Goal: Information Seeking & Learning: Learn about a topic

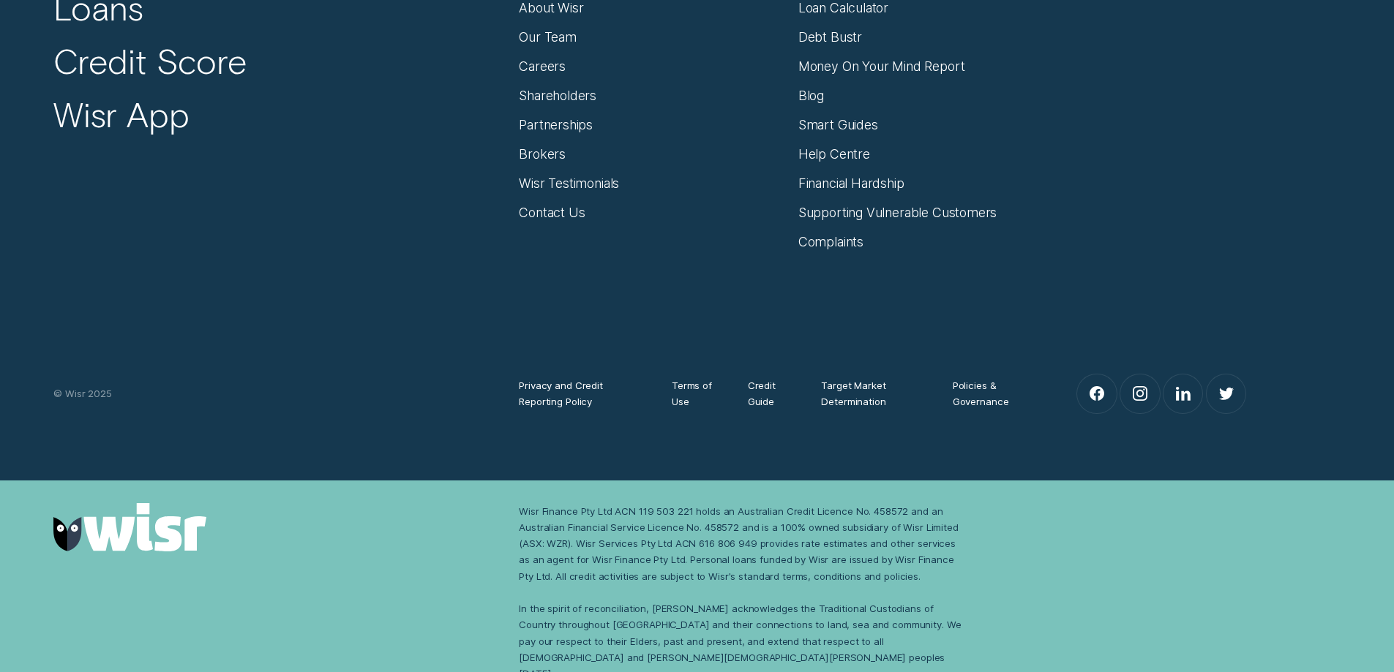
scroll to position [6285, 0]
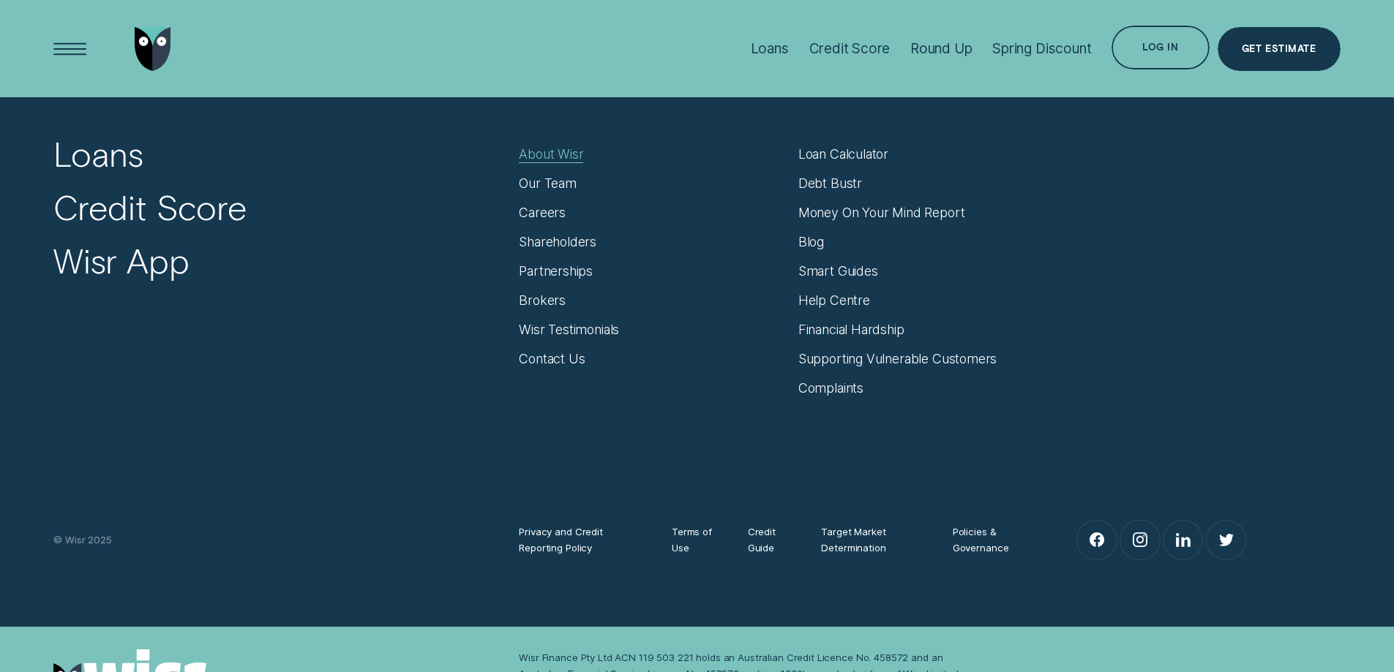
click at [550, 152] on div "About Wisr" at bounding box center [551, 154] width 64 height 16
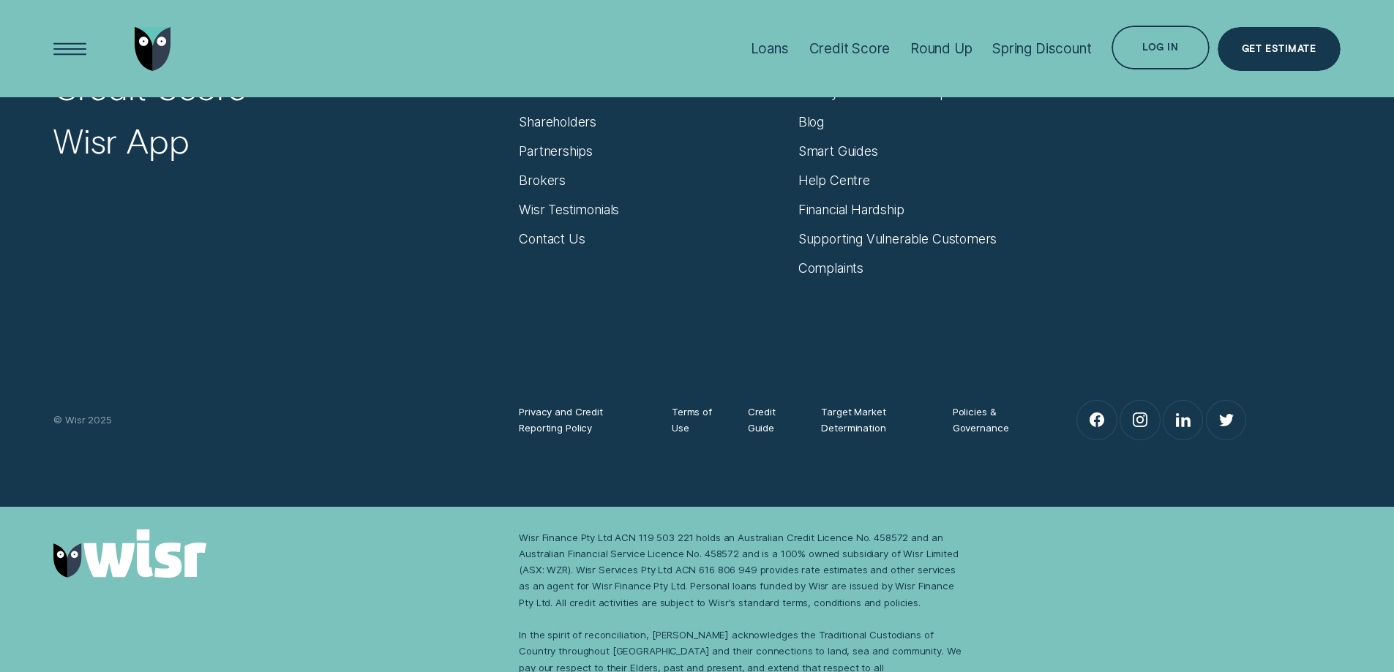
scroll to position [9693, 0]
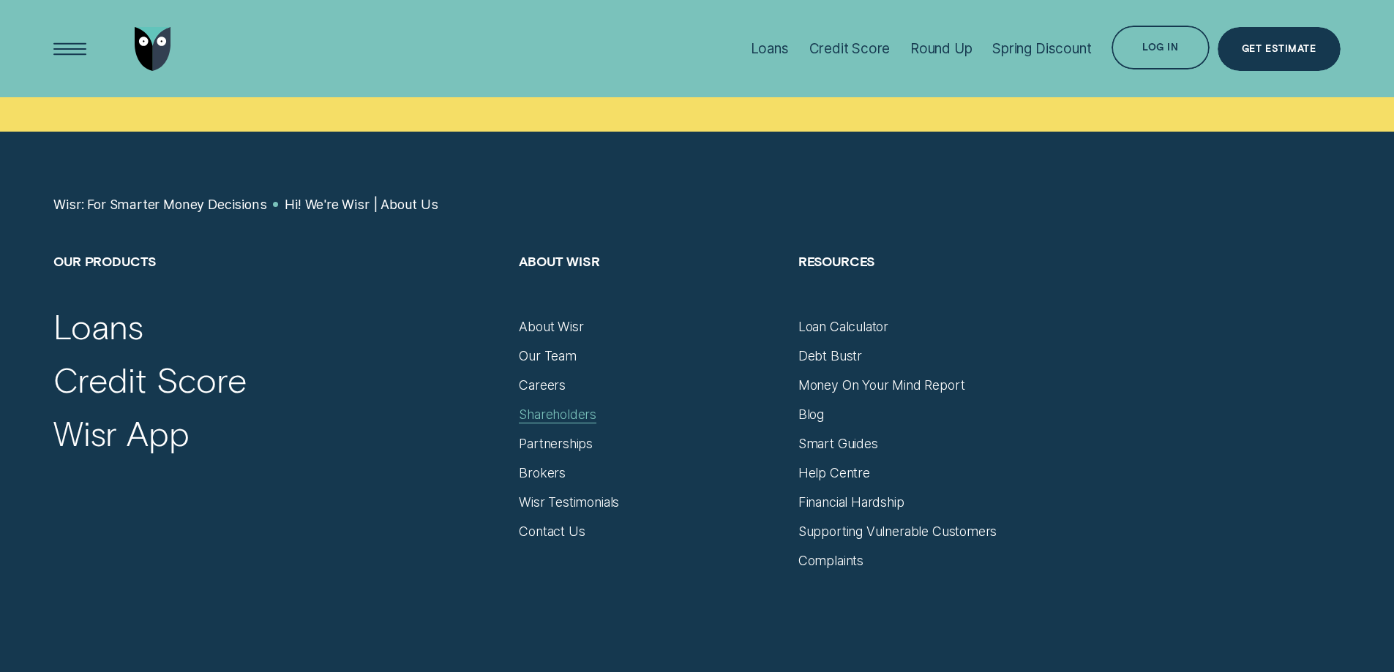
click at [549, 407] on div "Shareholders" at bounding box center [558, 415] width 78 height 16
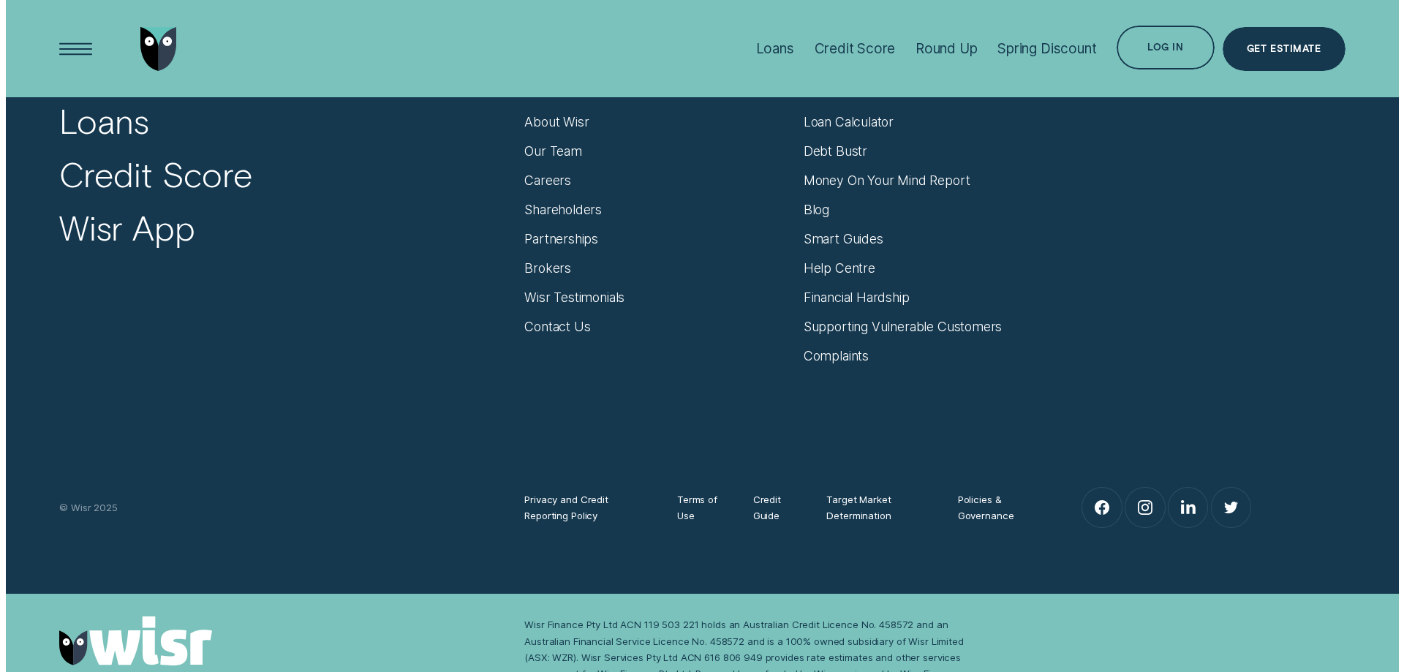
scroll to position [5105, 0]
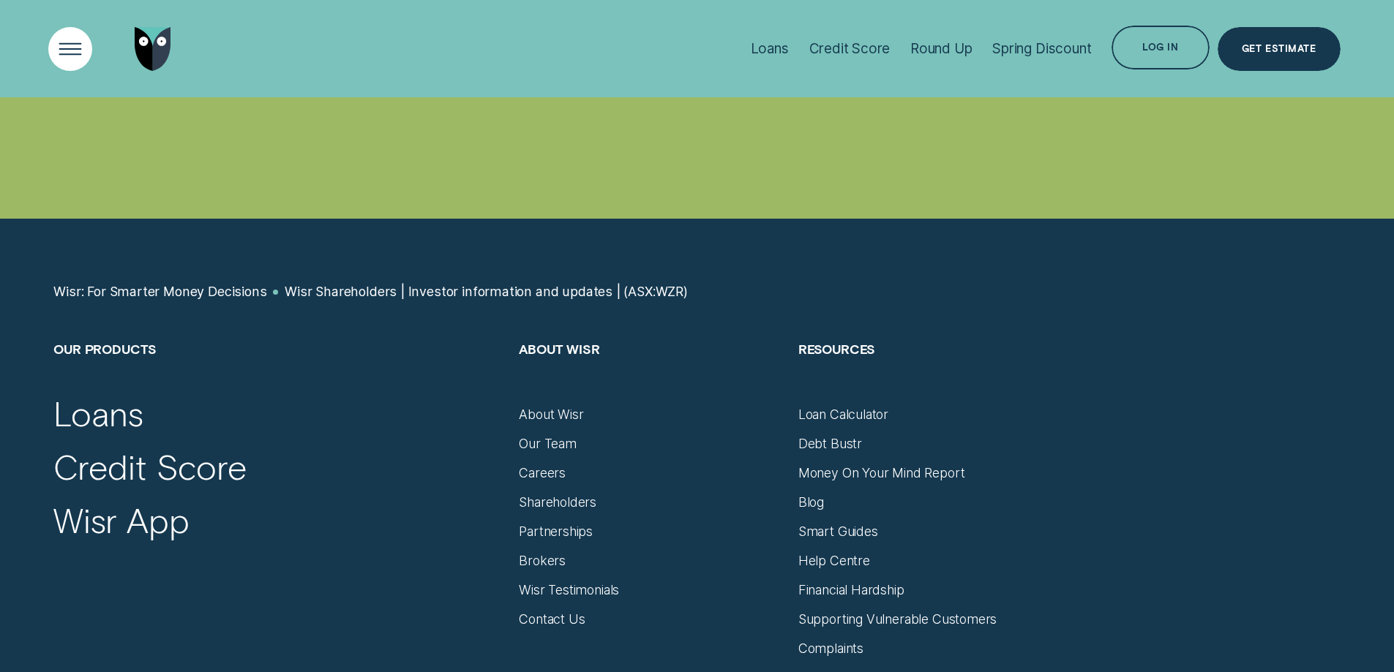
click at [69, 51] on div "Open Menu" at bounding box center [70, 49] width 62 height 62
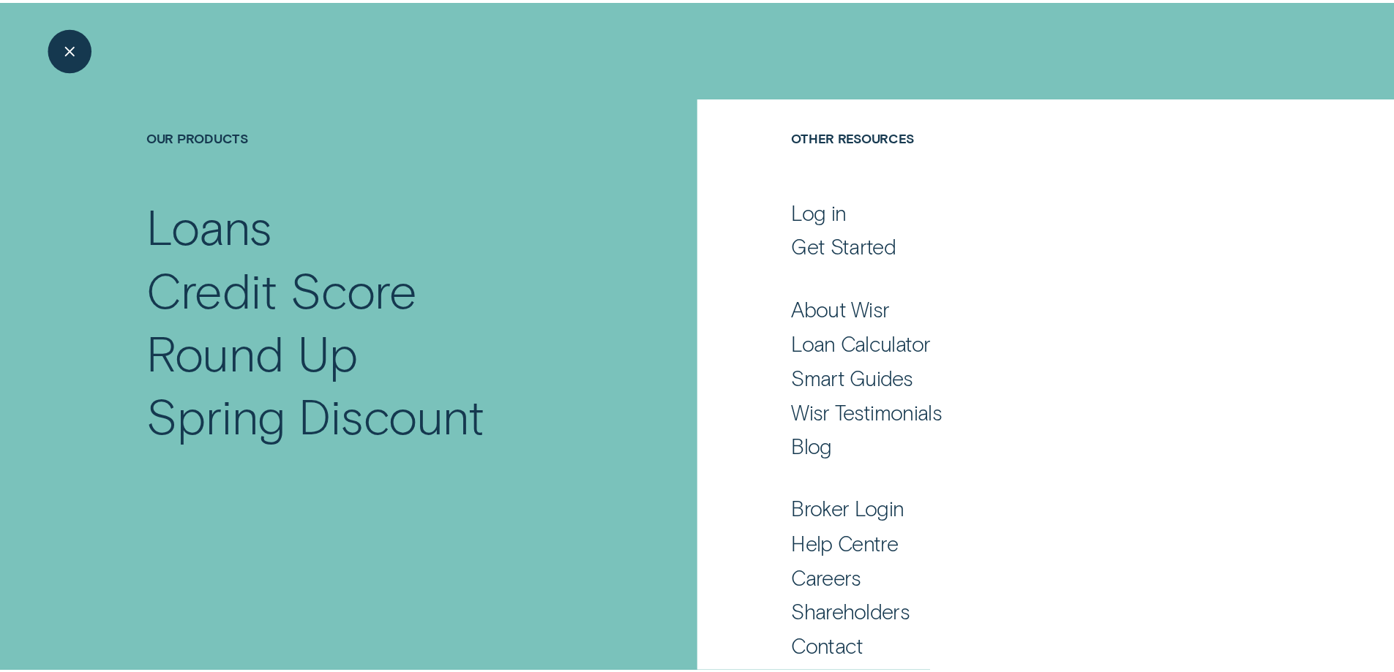
scroll to position [91, 0]
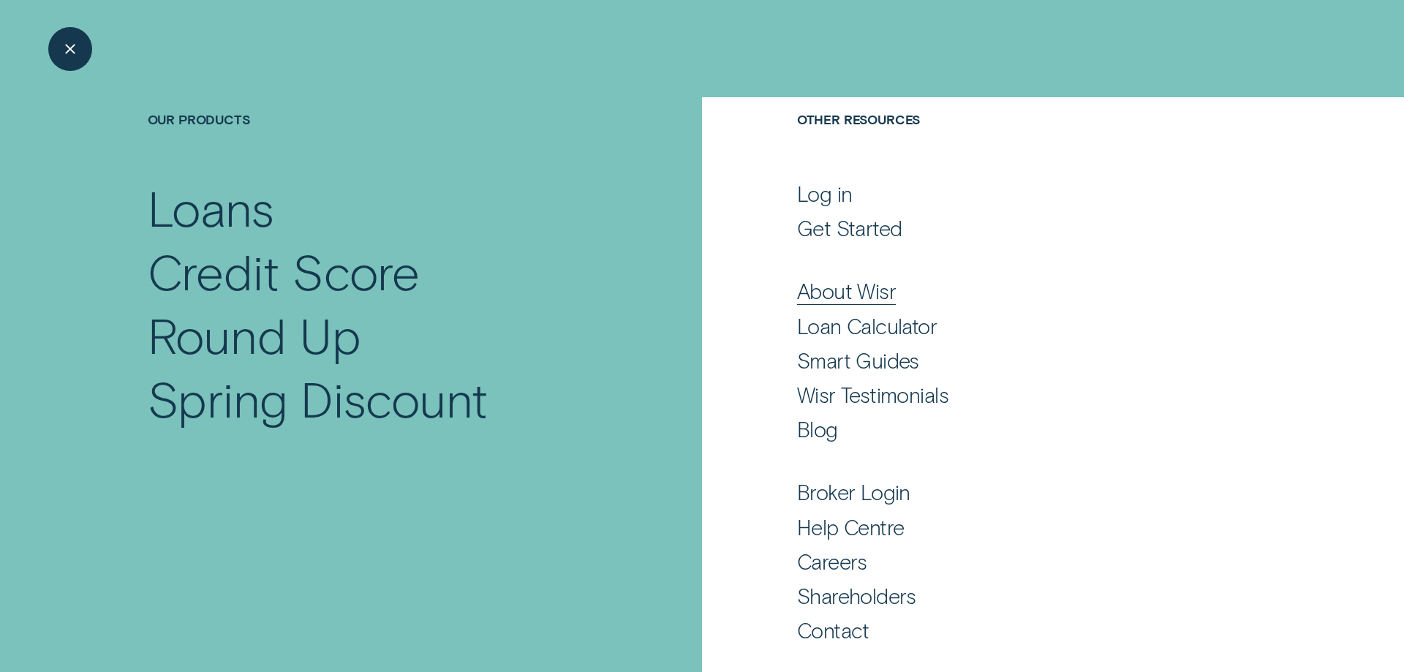
click at [829, 293] on div "About Wisr" at bounding box center [846, 291] width 99 height 26
